Goal: Leave review/rating: Leave review/rating

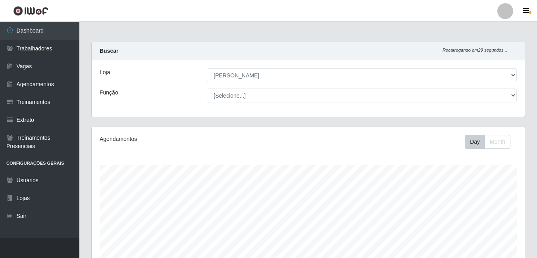
select select "430"
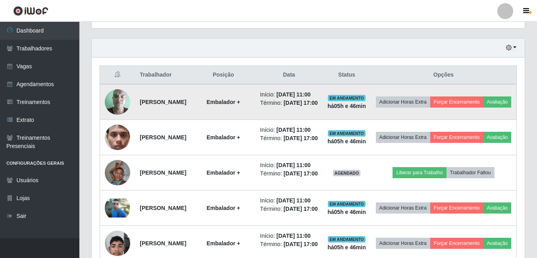
scroll to position [278, 0]
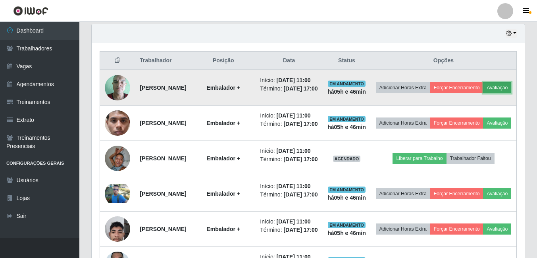
click at [483, 93] on button "Avaliação" at bounding box center [497, 87] width 28 height 11
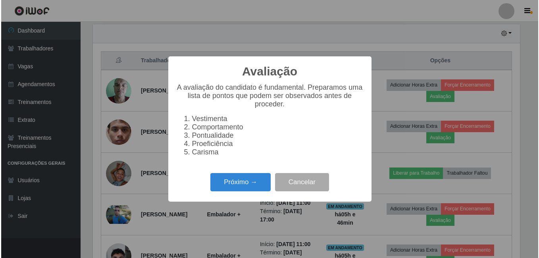
scroll to position [165, 429]
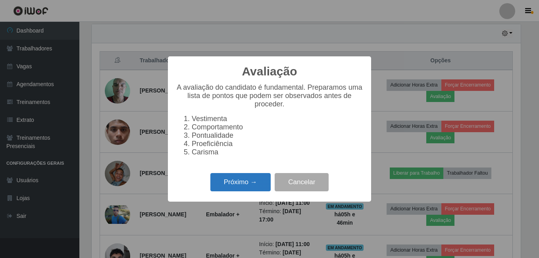
click at [244, 185] on button "Próximo →" at bounding box center [240, 182] width 60 height 19
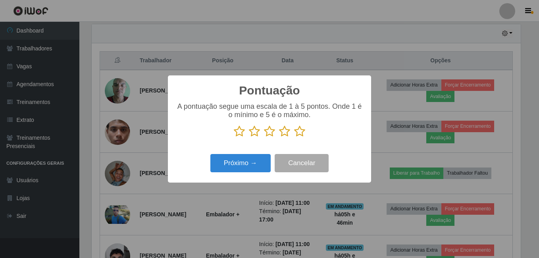
click at [301, 132] on icon at bounding box center [299, 131] width 11 height 12
click at [294, 137] on input "radio" at bounding box center [294, 137] width 0 height 0
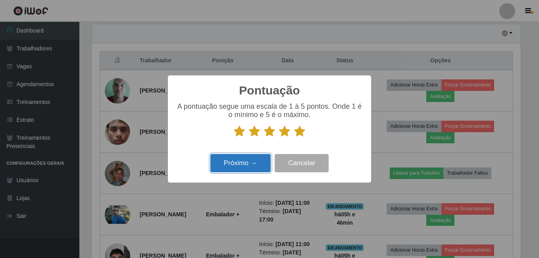
click at [263, 164] on button "Próximo →" at bounding box center [240, 163] width 60 height 19
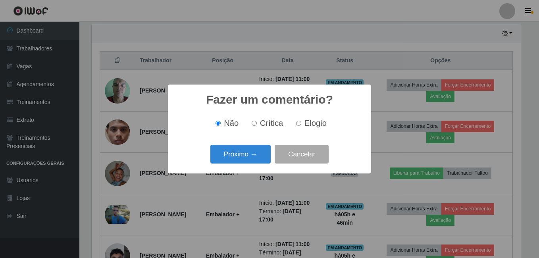
click at [296, 130] on div "Não Crítica Elogio" at bounding box center [269, 122] width 187 height 23
click at [301, 124] on label "Elogio" at bounding box center [310, 123] width 34 height 9
click at [301, 124] on input "Elogio" at bounding box center [298, 123] width 5 height 5
radio input "true"
click at [256, 153] on button "Próximo →" at bounding box center [240, 154] width 60 height 19
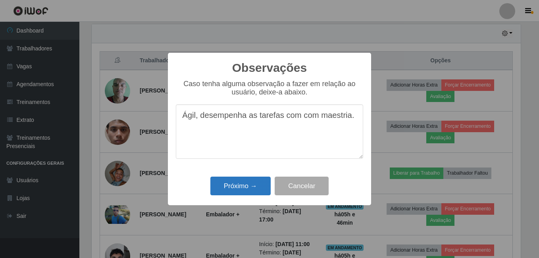
type textarea "Ágil, desempenha as tarefas com com maestria."
click at [246, 186] on button "Próximo →" at bounding box center [240, 186] width 60 height 19
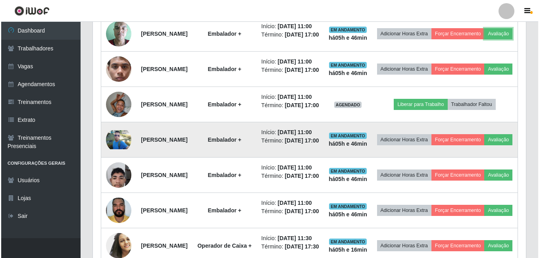
scroll to position [357, 0]
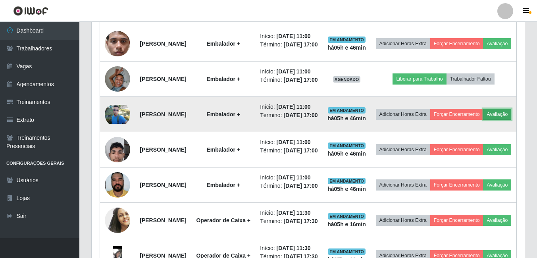
click at [483, 120] on button "Avaliação" at bounding box center [497, 114] width 28 height 11
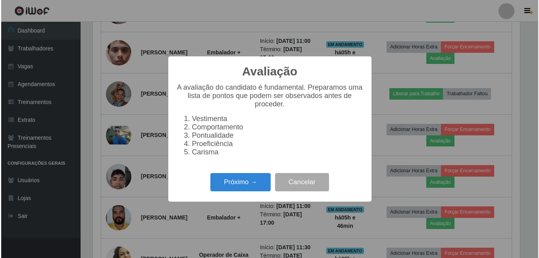
scroll to position [165, 429]
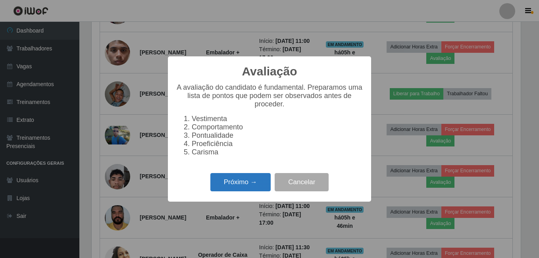
click at [255, 182] on button "Próximo →" at bounding box center [240, 182] width 60 height 19
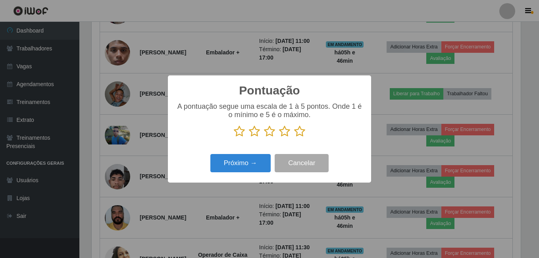
click at [297, 131] on icon at bounding box center [299, 131] width 11 height 12
click at [294, 137] on input "radio" at bounding box center [294, 137] width 0 height 0
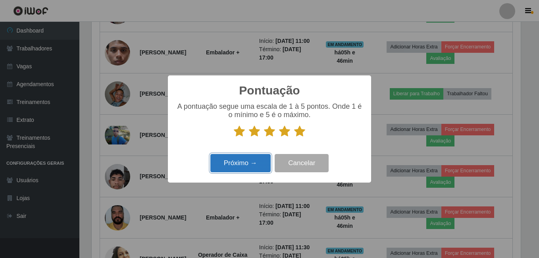
click at [251, 159] on button "Próximo →" at bounding box center [240, 163] width 60 height 19
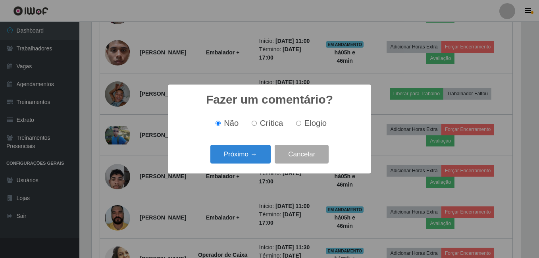
scroll to position [396512, 396248]
drag, startPoint x: 304, startPoint y: 123, endPoint x: 251, endPoint y: 147, distance: 57.9
click at [304, 123] on span "Elogio" at bounding box center [315, 123] width 22 height 9
click at [301, 123] on input "Elogio" at bounding box center [298, 123] width 5 height 5
radio input "true"
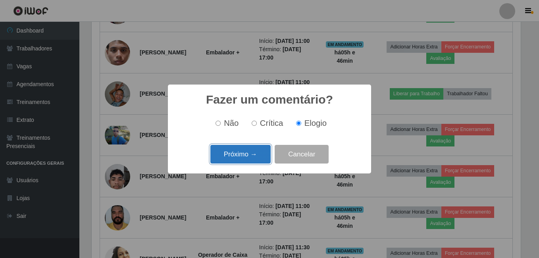
click at [251, 148] on button "Próximo →" at bounding box center [240, 154] width 60 height 19
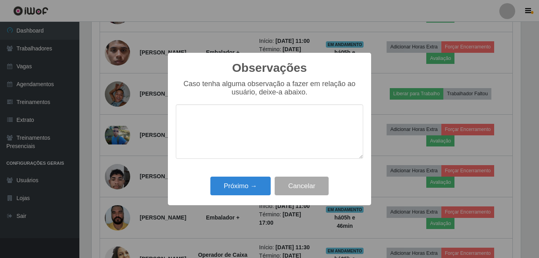
click at [225, 115] on textarea at bounding box center [269, 131] width 187 height 54
click at [213, 116] on textarea "Proativo, sempre focado nas atividades." at bounding box center [269, 131] width 187 height 54
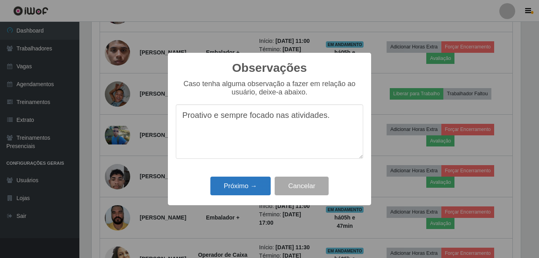
type textarea "Proativo e sempre focado nas atividades."
click at [244, 186] on button "Próximo →" at bounding box center [240, 186] width 60 height 19
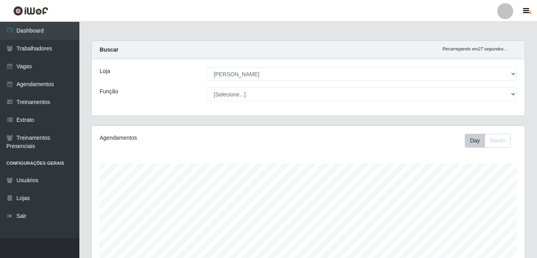
scroll to position [0, 0]
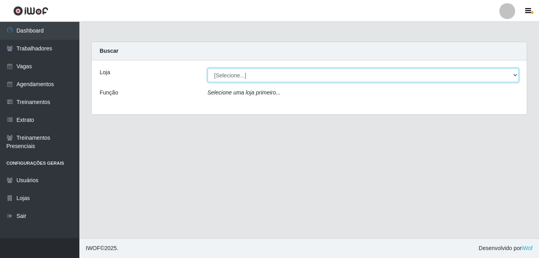
drag, startPoint x: 276, startPoint y: 77, endPoint x: 261, endPoint y: 83, distance: 15.6
click at [275, 77] on select "[Selecione...] [PERSON_NAME]" at bounding box center [362, 75] width 311 height 14
select select "430"
click at [207, 68] on select "[Selecione...] [PERSON_NAME]" at bounding box center [362, 75] width 311 height 14
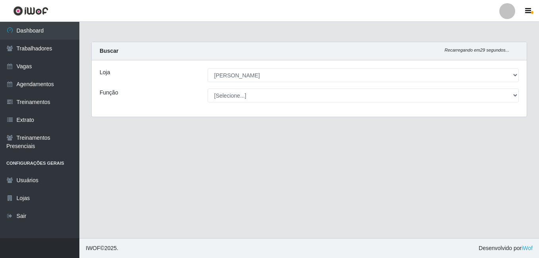
click at [238, 94] on select "[Selecione...] Auxiliar de Estacionamento Auxiliar de Estacionamento + Auxiliar…" at bounding box center [362, 95] width 311 height 14
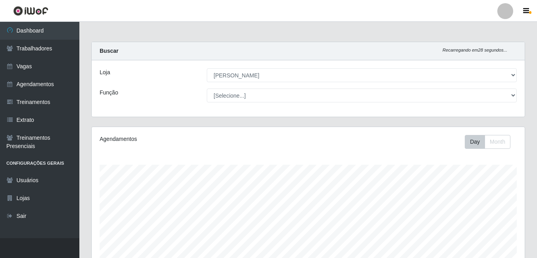
scroll to position [165, 433]
select select "70"
click at [207, 88] on select "[Selecione...] Auxiliar de Estacionamento Auxiliar de Estacionamento + Auxiliar…" at bounding box center [362, 95] width 310 height 14
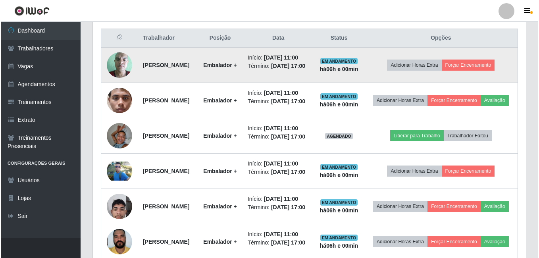
scroll to position [286, 0]
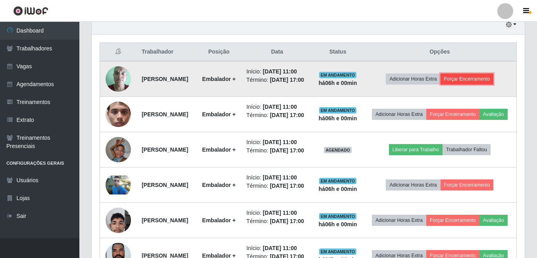
click at [473, 84] on button "Forçar Encerramento" at bounding box center [466, 78] width 53 height 11
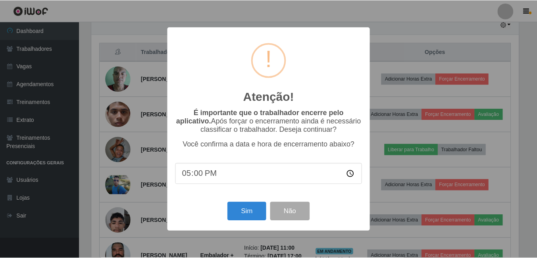
scroll to position [165, 429]
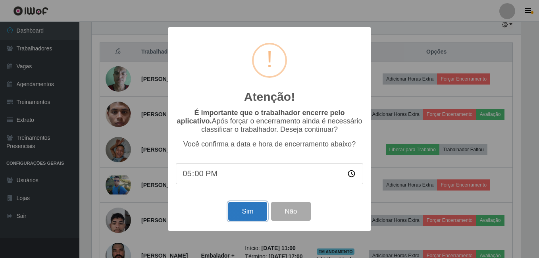
click at [247, 221] on button "Sim" at bounding box center [247, 211] width 38 height 19
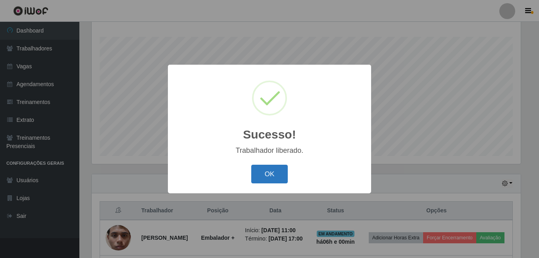
click at [270, 172] on button "OK" at bounding box center [269, 174] width 37 height 19
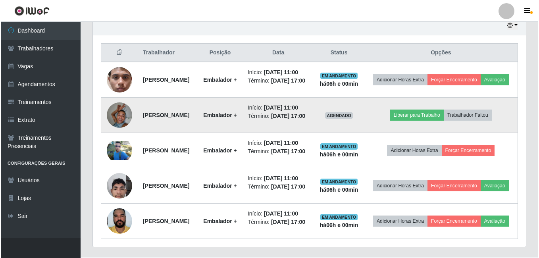
scroll to position [286, 0]
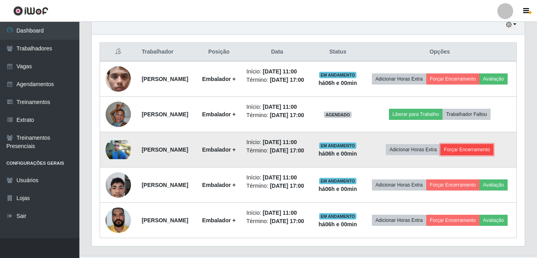
click at [486, 155] on button "Forçar Encerramento" at bounding box center [466, 149] width 53 height 11
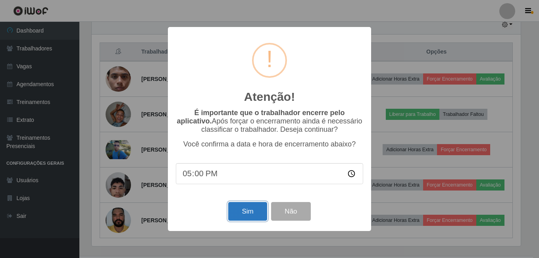
click at [257, 211] on button "Sim" at bounding box center [247, 211] width 38 height 19
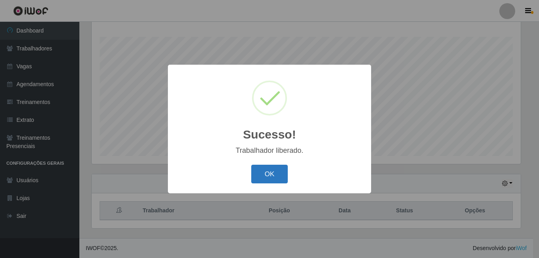
click at [266, 169] on button "OK" at bounding box center [269, 174] width 37 height 19
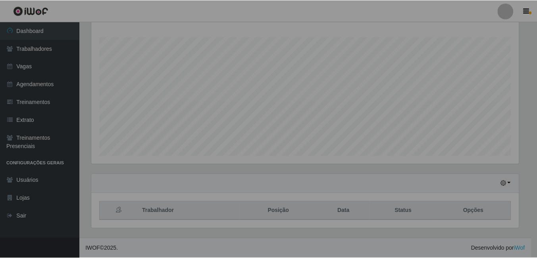
scroll to position [165, 433]
